Goal: Information Seeking & Learning: Learn about a topic

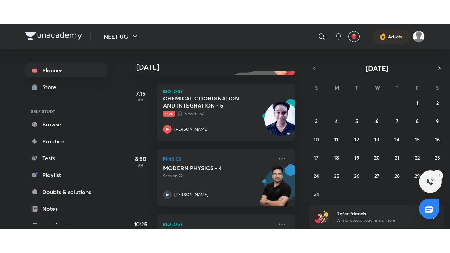
scroll to position [95, 0]
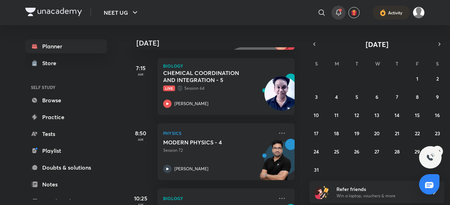
click at [338, 13] on icon at bounding box center [338, 12] width 8 height 8
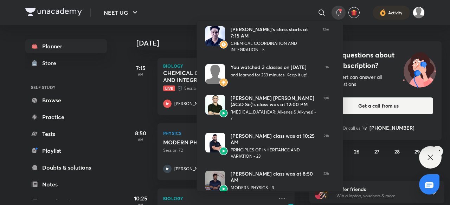
click at [429, 158] on div at bounding box center [225, 102] width 450 height 205
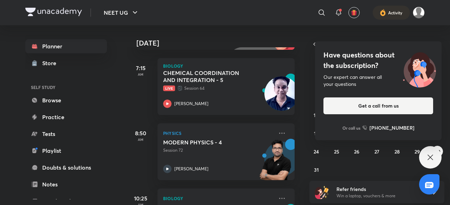
click at [429, 158] on icon at bounding box center [429, 157] width 5 height 5
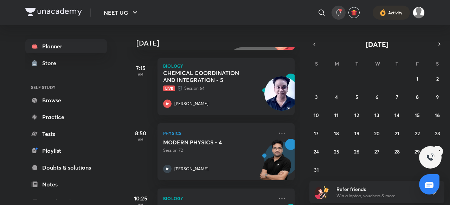
click at [339, 11] on span at bounding box center [340, 10] width 3 height 3
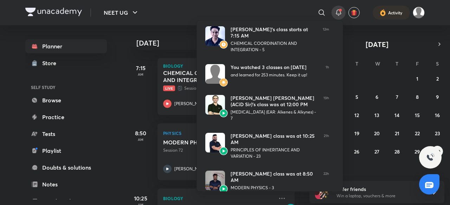
click at [176, 89] on div at bounding box center [225, 102] width 450 height 205
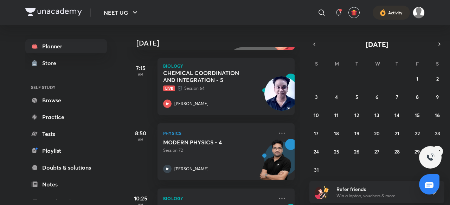
click at [176, 89] on p "Live Session 64" at bounding box center [218, 88] width 110 height 7
